Goal: Task Accomplishment & Management: Use online tool/utility

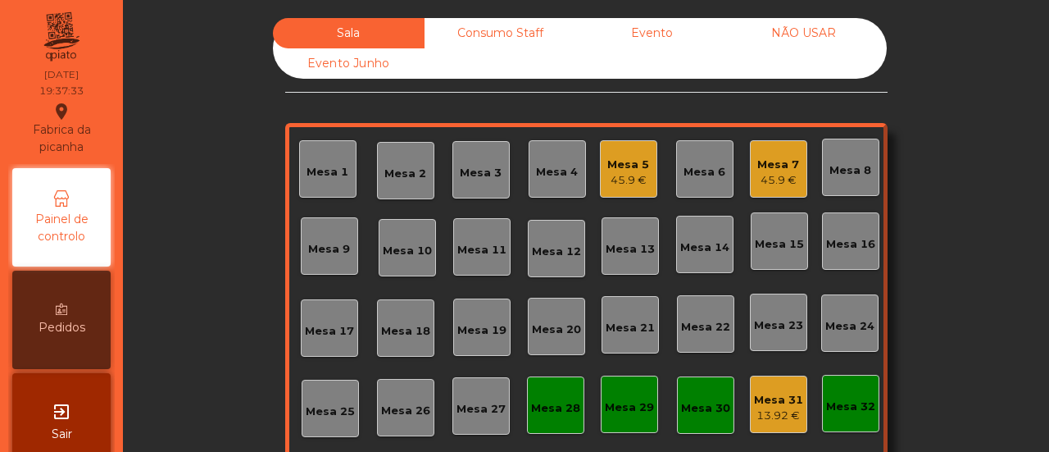
click at [690, 161] on div "Mesa 6" at bounding box center [705, 168] width 42 height 23
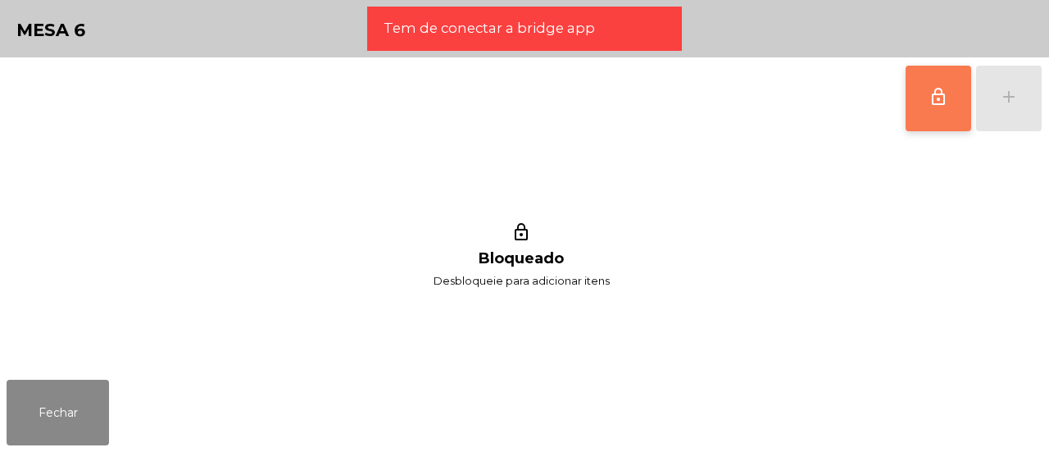
click at [937, 91] on span "lock_outline" at bounding box center [939, 97] width 20 height 20
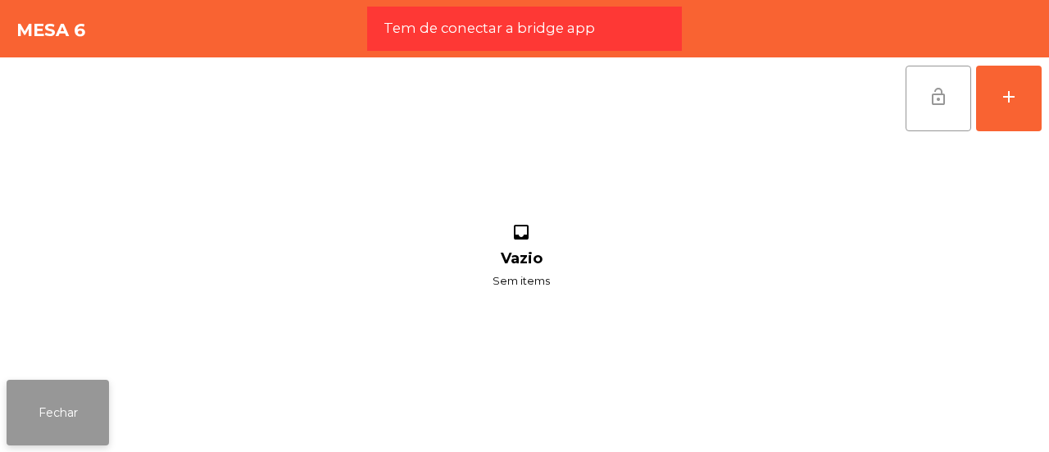
click at [54, 422] on button "Fechar" at bounding box center [58, 412] width 102 height 66
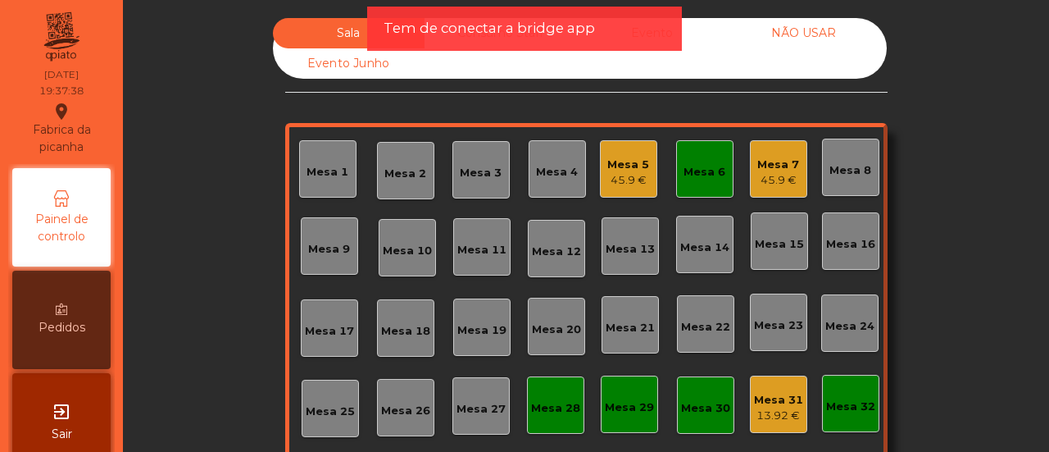
click at [796, 175] on div "Mesa 7 45.9 €" at bounding box center [778, 168] width 57 height 57
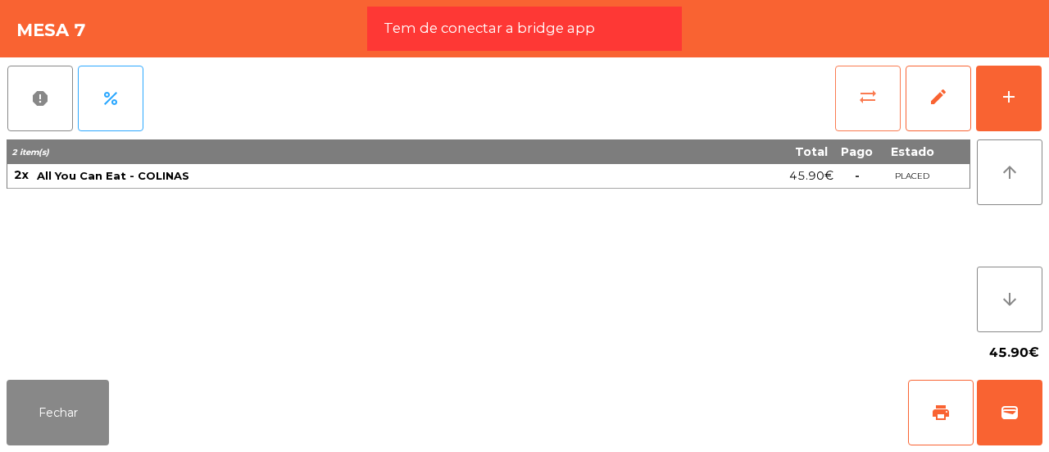
click at [870, 91] on span "sync_alt" at bounding box center [868, 97] width 20 height 20
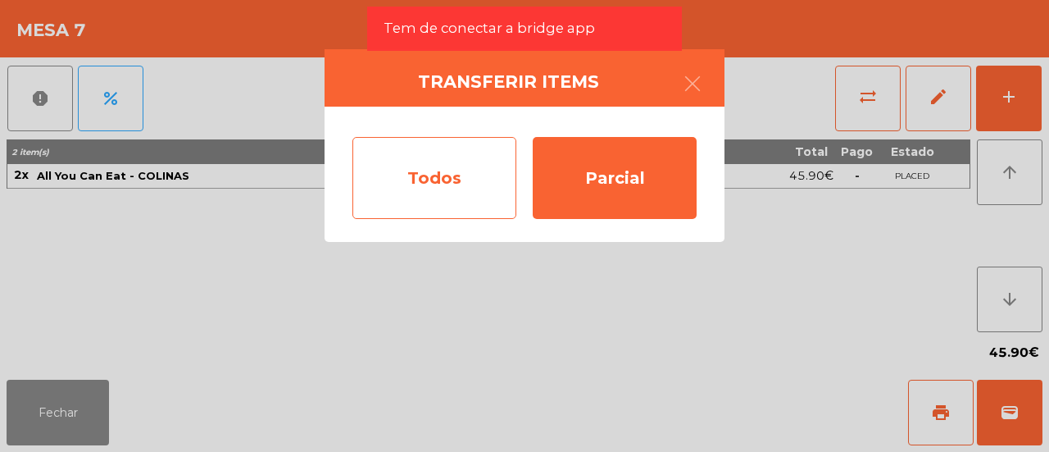
click at [477, 180] on div "Todos" at bounding box center [434, 178] width 164 height 82
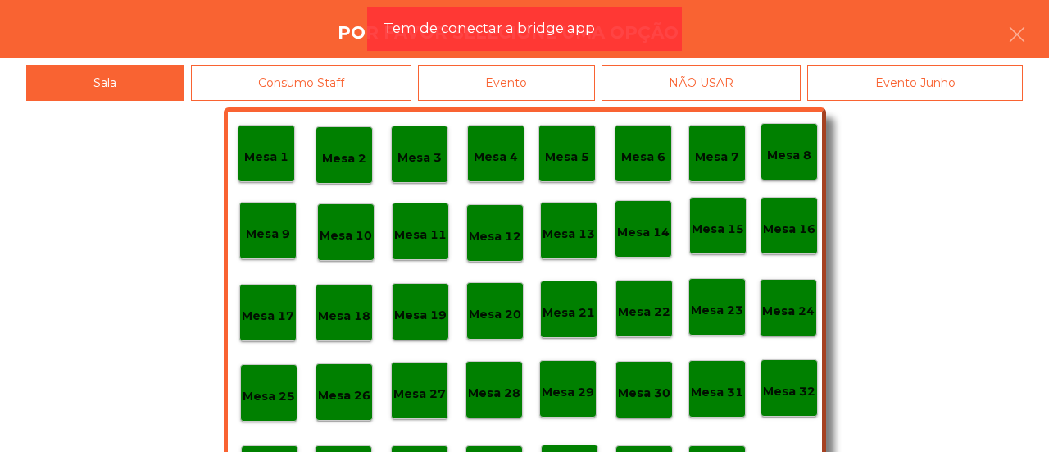
click at [638, 157] on p "Mesa 6" at bounding box center [643, 157] width 44 height 19
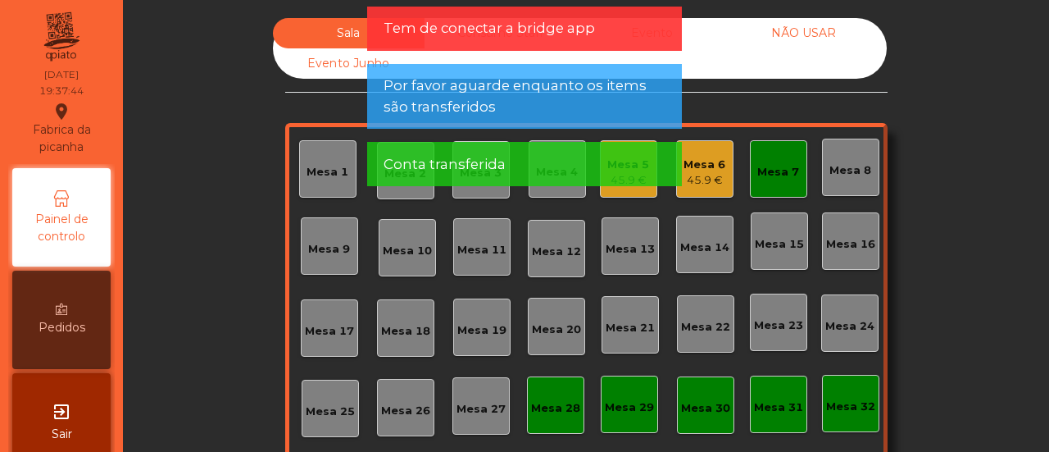
click at [774, 164] on div "Mesa 7" at bounding box center [778, 172] width 42 height 16
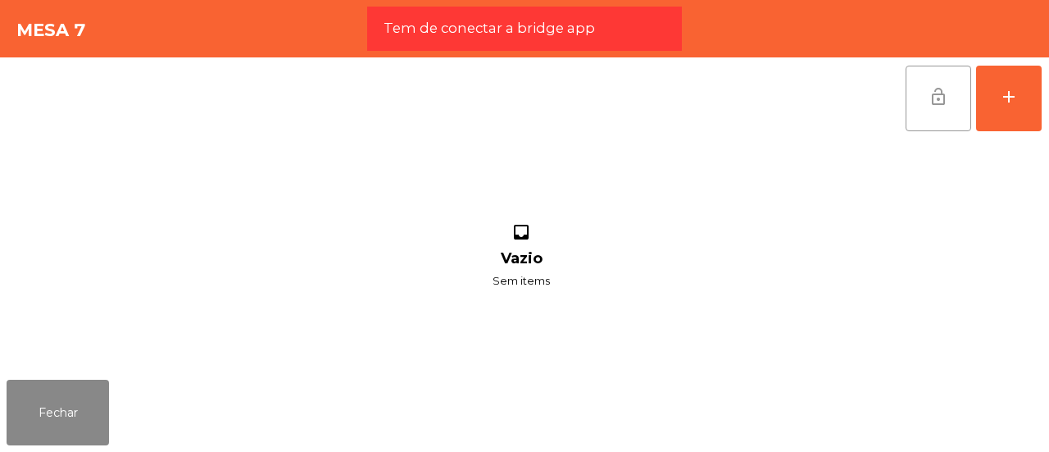
click at [925, 101] on button "lock_open" at bounding box center [939, 99] width 66 height 66
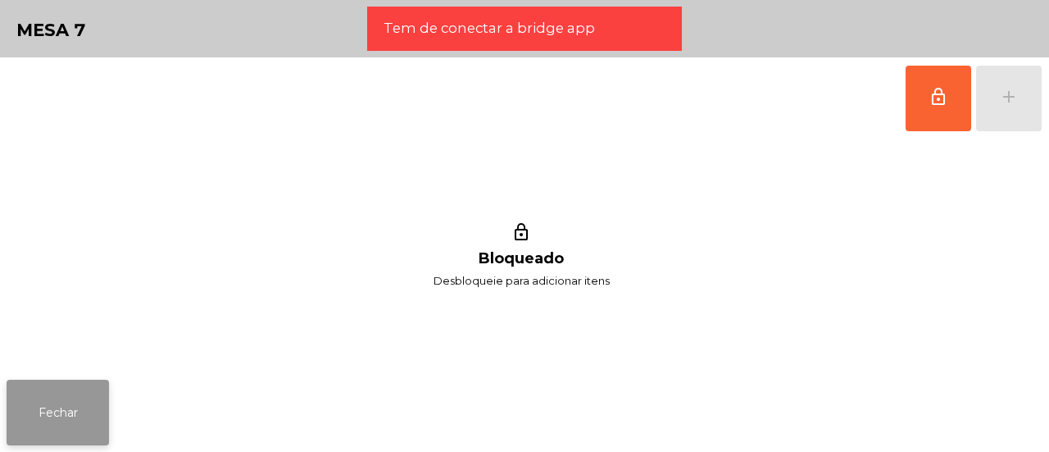
click at [92, 414] on button "Fechar" at bounding box center [58, 412] width 102 height 66
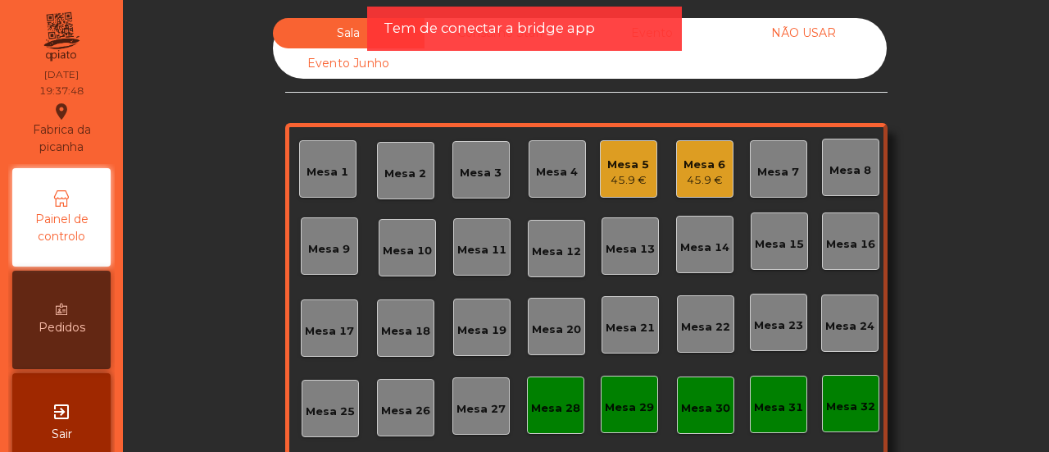
click at [536, 164] on div "Mesa 4" at bounding box center [557, 172] width 42 height 16
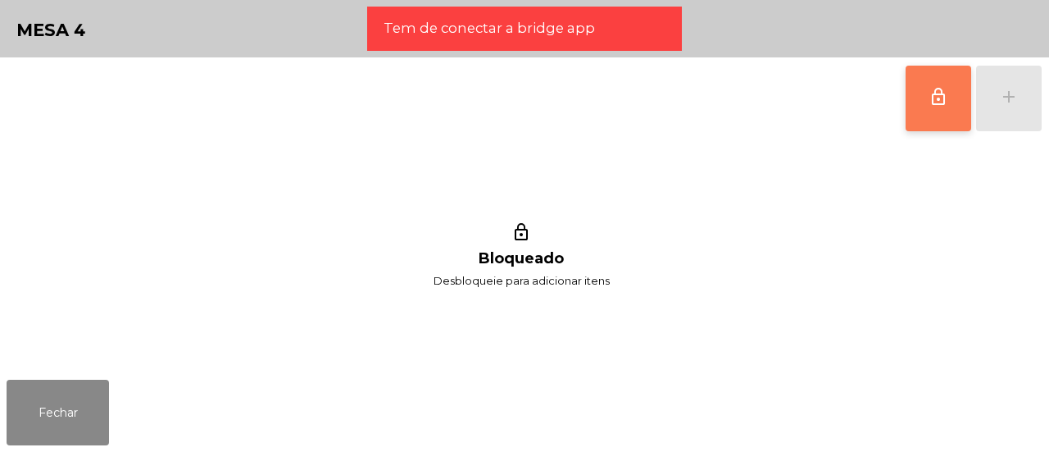
click at [924, 82] on button "lock_outline" at bounding box center [939, 99] width 66 height 66
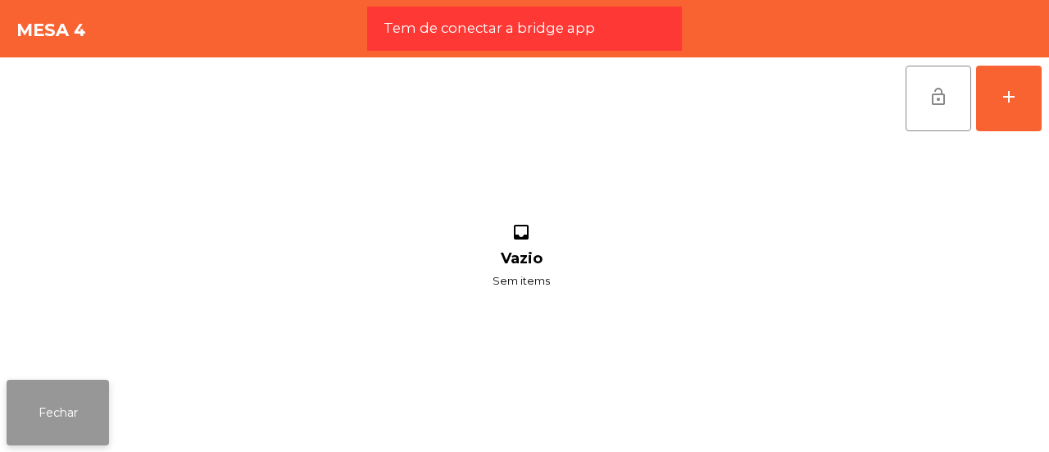
click at [84, 415] on button "Fechar" at bounding box center [58, 412] width 102 height 66
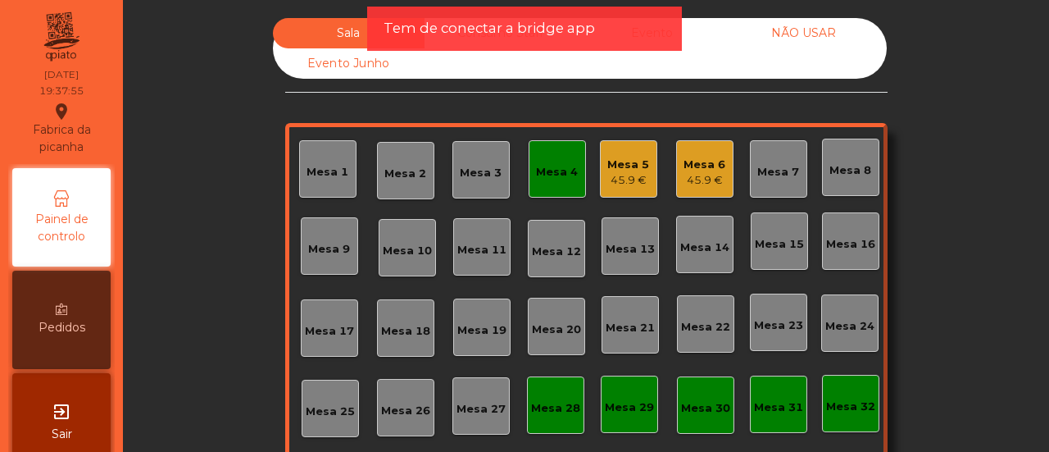
click at [635, 179] on div "45.9 €" at bounding box center [628, 180] width 42 height 16
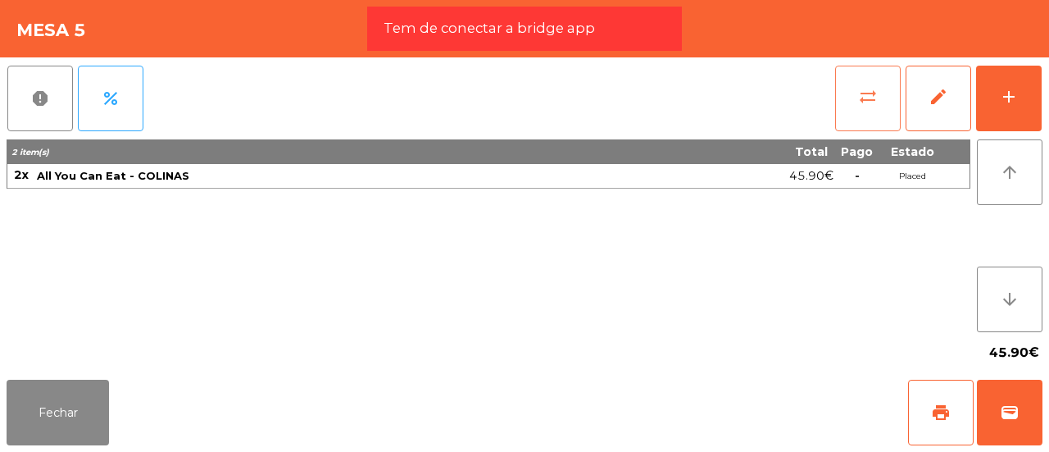
click at [858, 88] on span "sync_alt" at bounding box center [868, 97] width 20 height 20
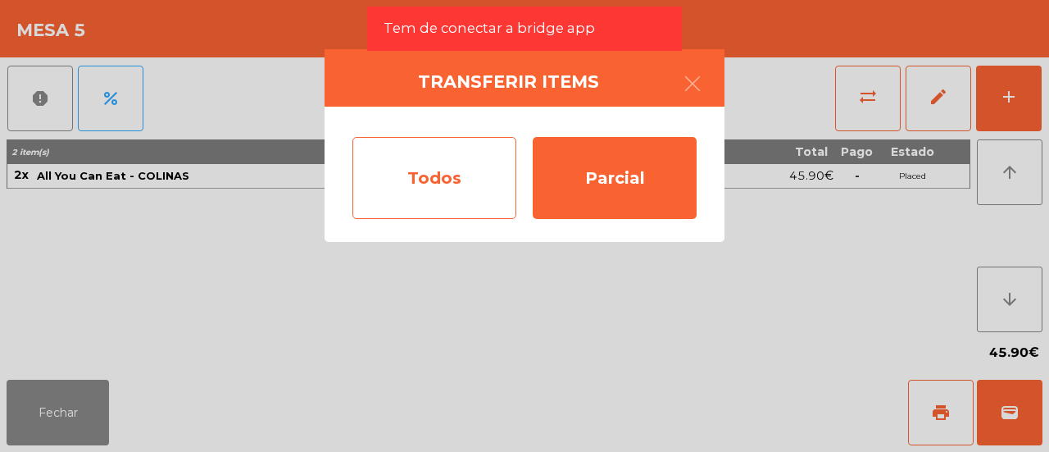
click at [457, 181] on div "Todos" at bounding box center [434, 178] width 164 height 82
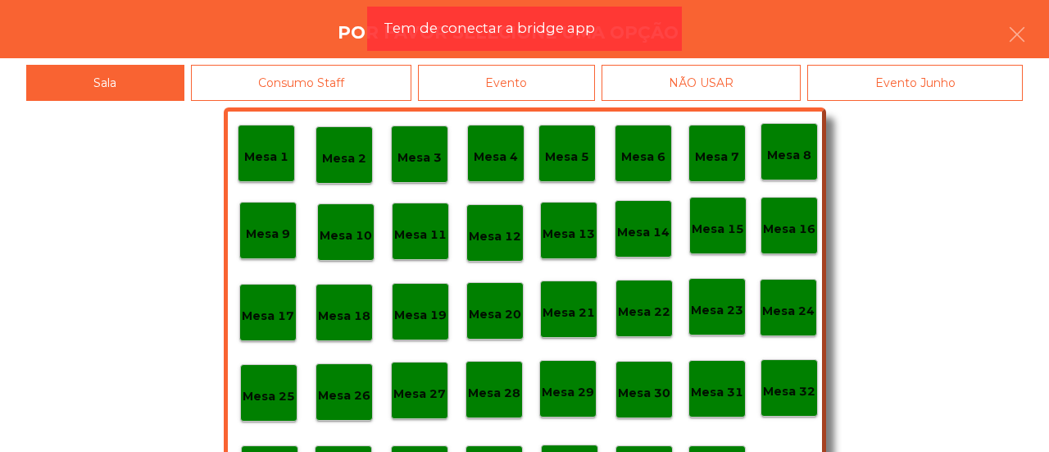
click at [493, 150] on p "Mesa 4" at bounding box center [496, 157] width 44 height 19
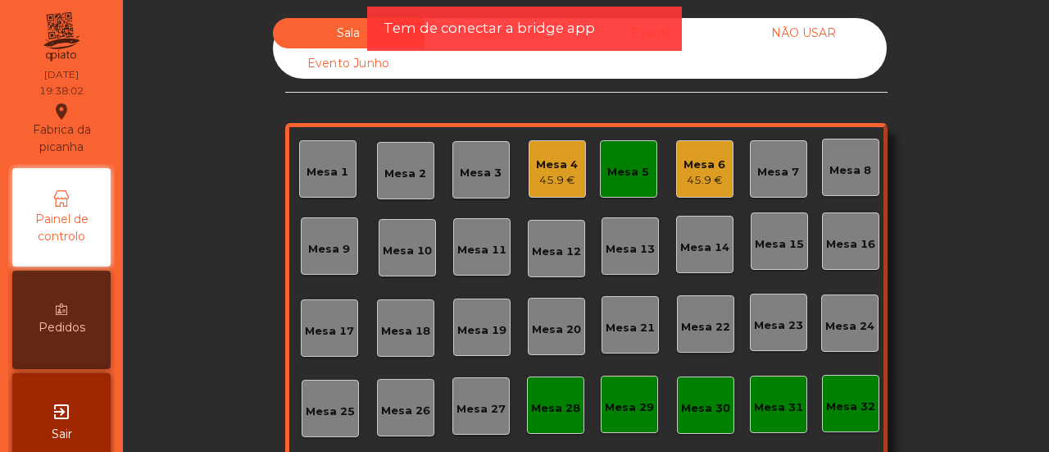
click at [632, 155] on div "Mesa 5" at bounding box center [628, 168] width 57 height 57
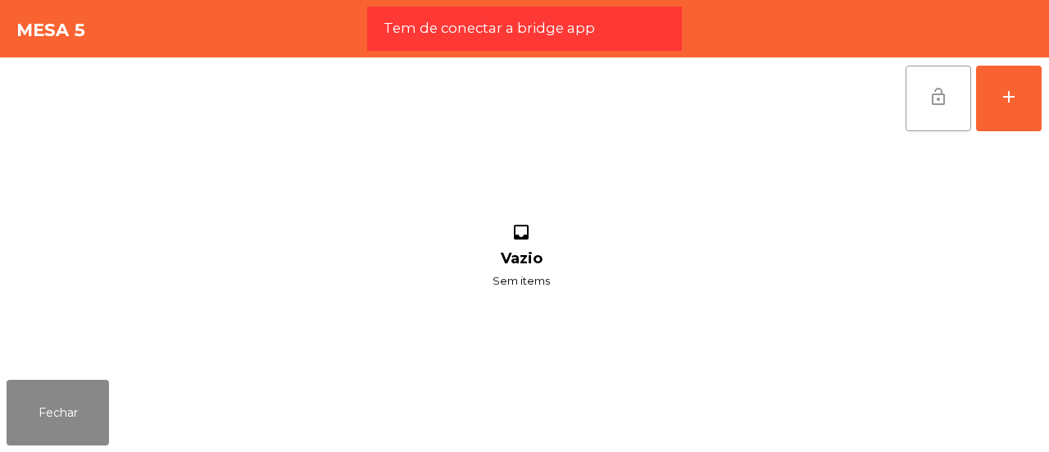
click at [959, 83] on button "lock_open" at bounding box center [939, 99] width 66 height 66
